Goal: Use online tool/utility: Utilize a website feature to perform a specific function

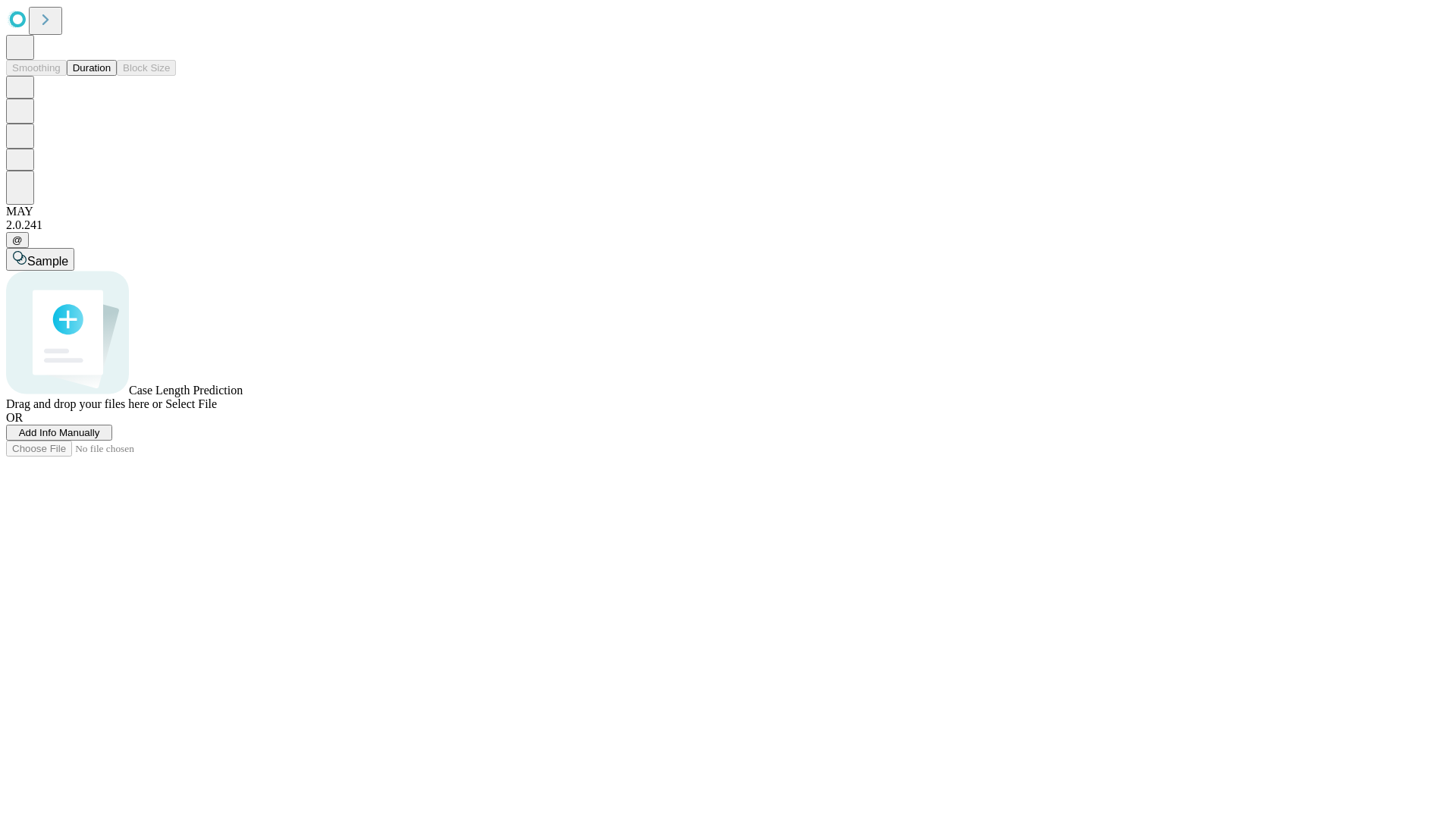
click at [111, 76] on button "Duration" at bounding box center [92, 68] width 50 height 16
click at [100, 438] on span "Add Info Manually" at bounding box center [59, 433] width 81 height 11
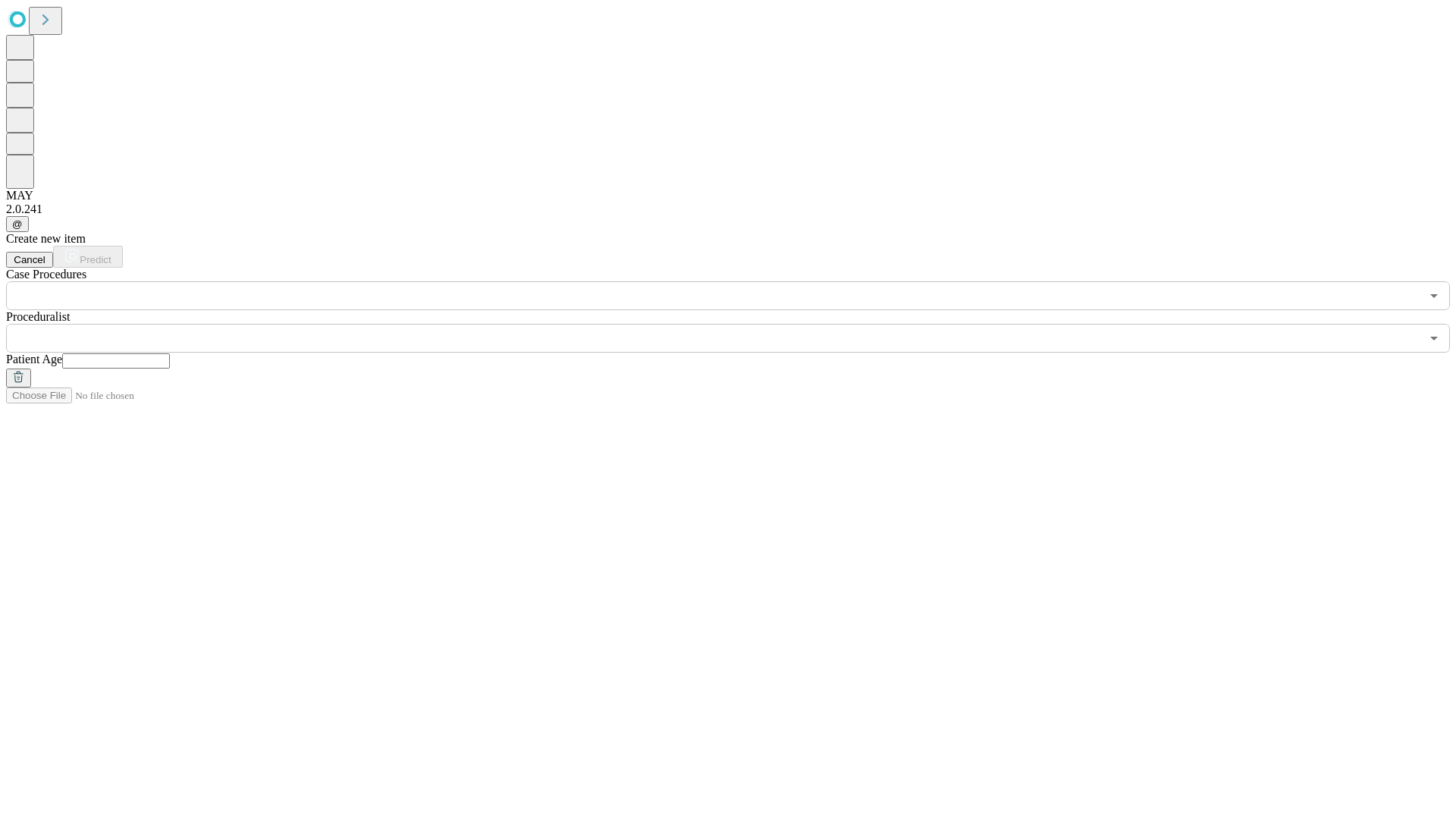
click at [170, 354] on input "text" at bounding box center [115, 361] width 107 height 15
type input "**"
click at [738, 324] on input "text" at bounding box center [712, 338] width 1414 height 28
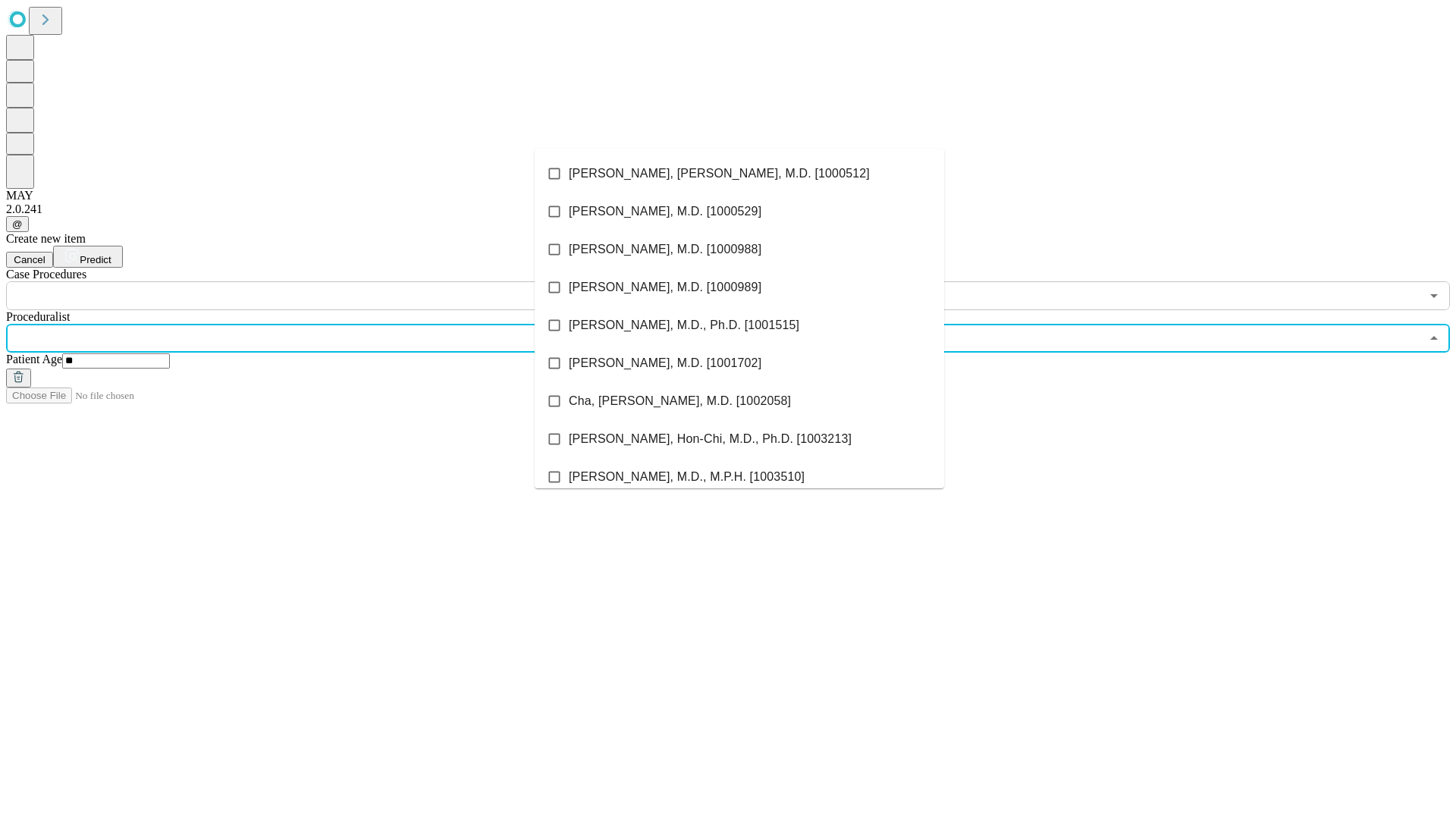
click at [739, 174] on li "[PERSON_NAME], [PERSON_NAME], M.D. [1000512]" at bounding box center [740, 173] width 410 height 38
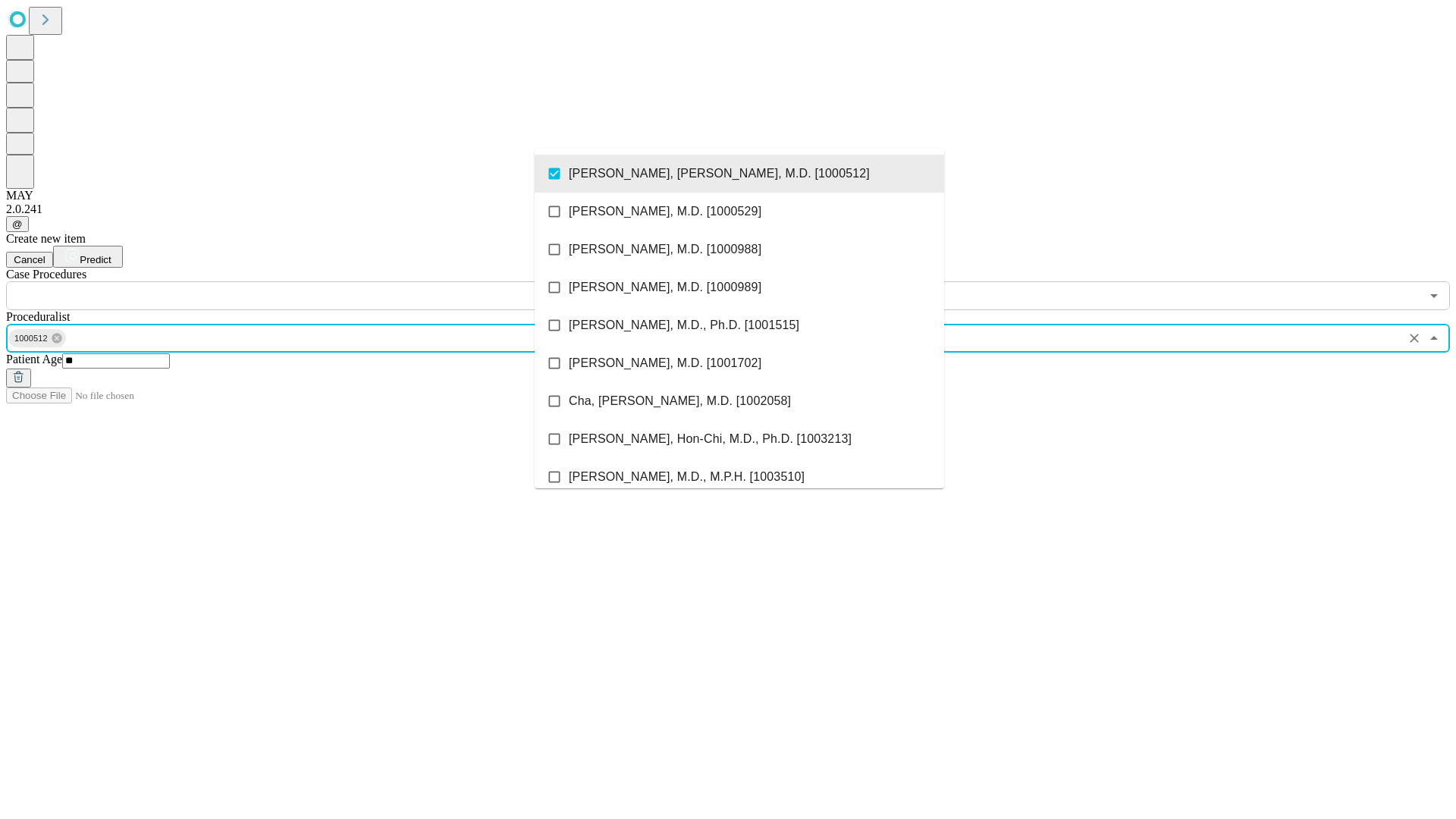
click at [319, 281] on input "text" at bounding box center [712, 295] width 1414 height 28
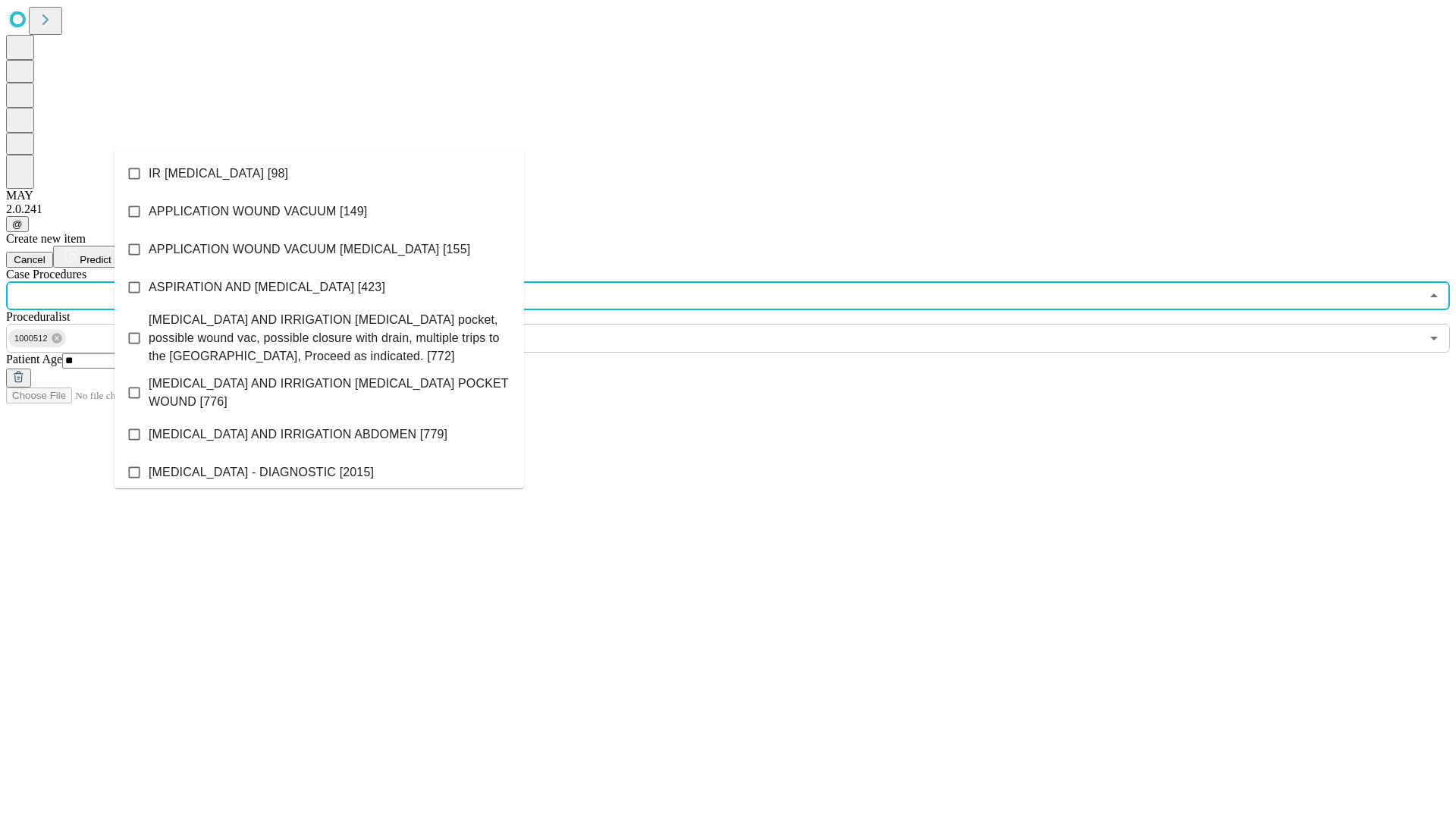
click at [319, 174] on li "IR [MEDICAL_DATA] [98]" at bounding box center [319, 173] width 410 height 38
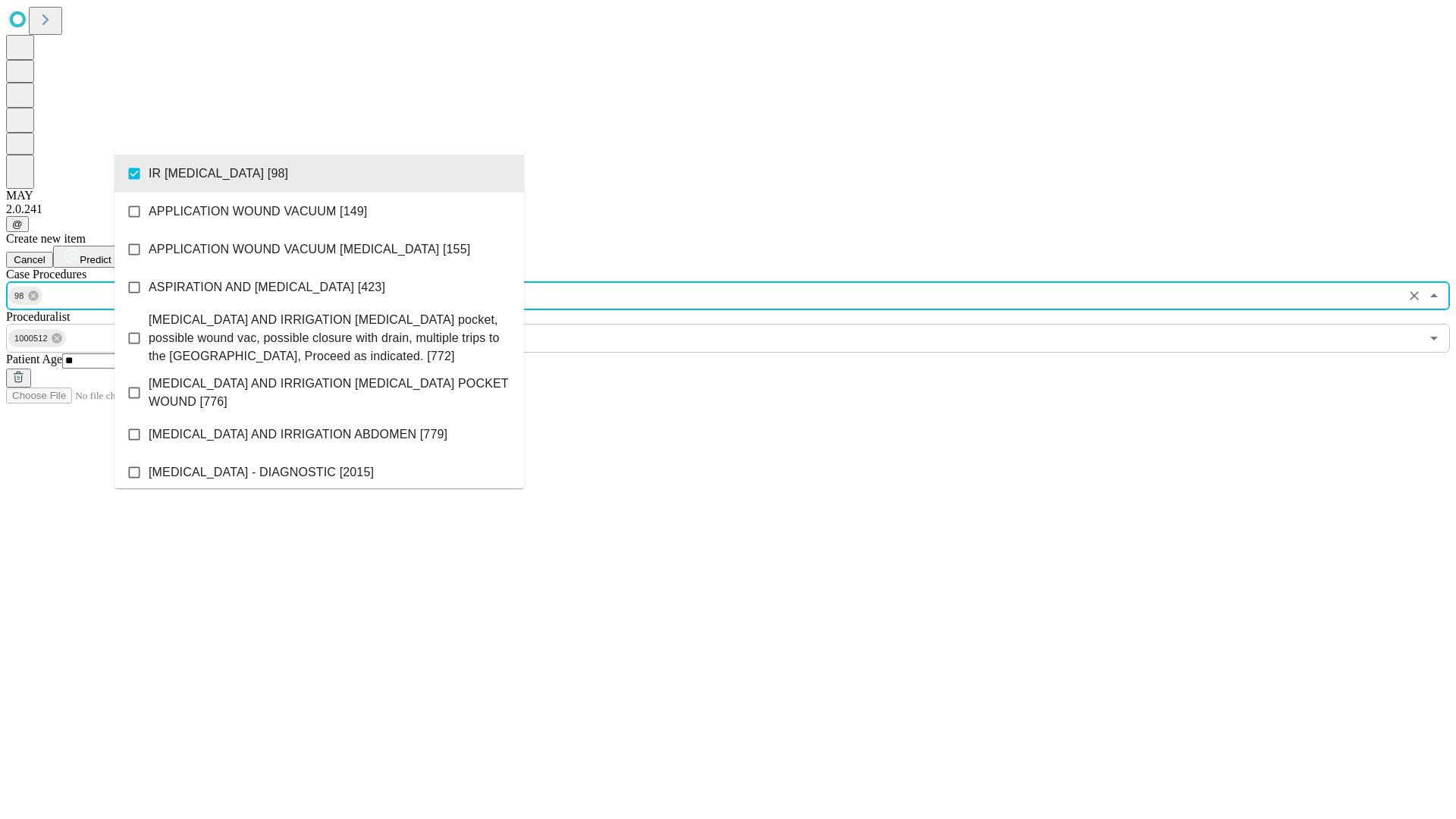
click at [111, 254] on span "Predict" at bounding box center [95, 259] width 31 height 11
